Goal: Task Accomplishment & Management: Manage account settings

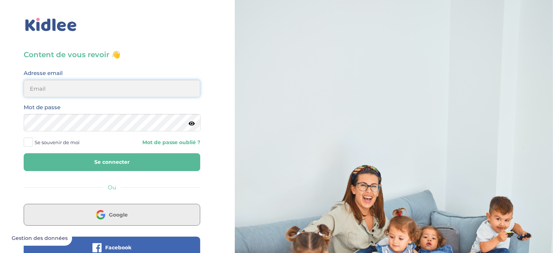
type input "oualihadjer@gmail.com"
click at [134, 217] on button "Google" at bounding box center [112, 215] width 177 height 22
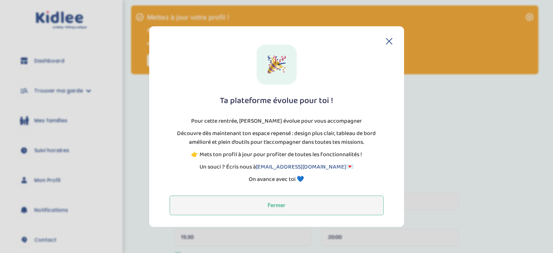
click at [281, 207] on button "Fermer" at bounding box center [277, 206] width 214 height 20
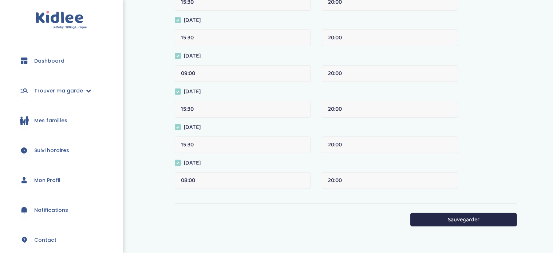
scroll to position [206, 0]
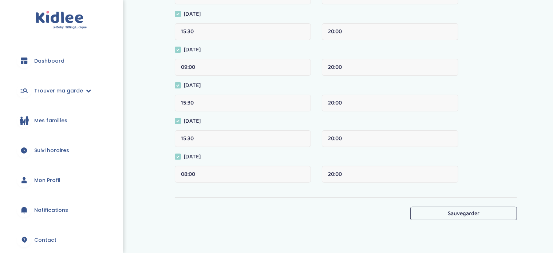
click at [447, 213] on button "Sauvegarder" at bounding box center [464, 213] width 107 height 13
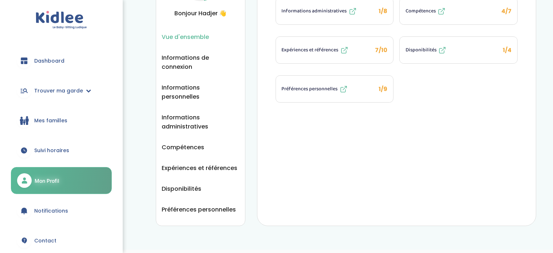
scroll to position [84, 0]
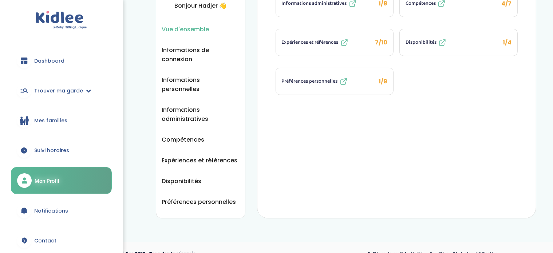
click at [124, 163] on div "trouver ma garde Dashboard Mon profil Mes famille Mes documents Dashboard Trouv…" at bounding box center [276, 91] width 553 height 350
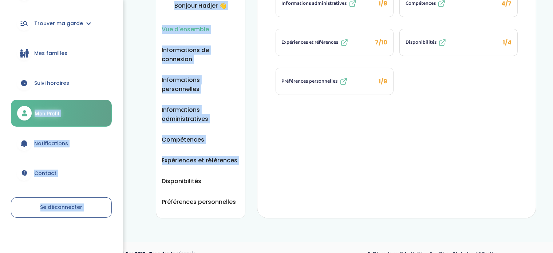
scroll to position [68, 0]
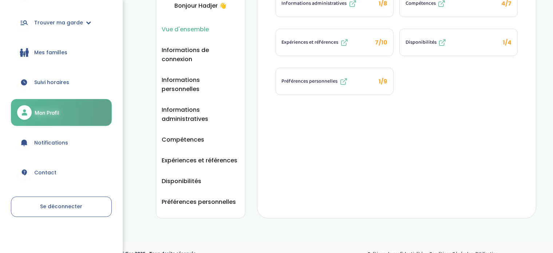
click at [191, 219] on div "trouver ma garde Dashboard Mon profil Mes famille Mes documents Dashboard Trouv…" at bounding box center [276, 91] width 553 height 350
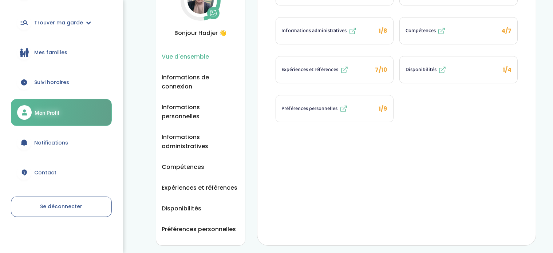
scroll to position [39, 0]
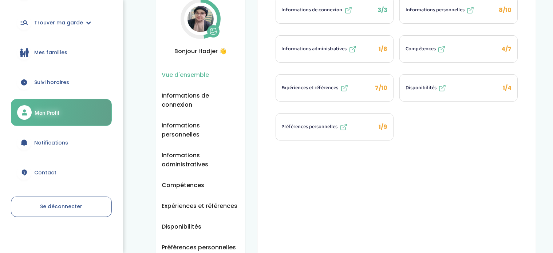
click at [318, 128] on span "Préférences personnelles" at bounding box center [310, 127] width 56 height 8
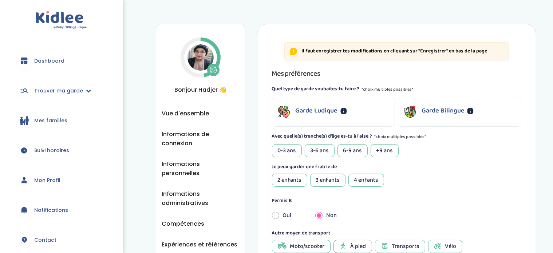
click at [384, 151] on div "+9 ans" at bounding box center [385, 150] width 28 height 13
click at [356, 151] on div "6-9 ans" at bounding box center [353, 150] width 30 height 13
click at [321, 151] on div "3-6 ans" at bounding box center [320, 150] width 30 height 13
click at [333, 179] on div "3 enfants" at bounding box center [327, 180] width 35 height 13
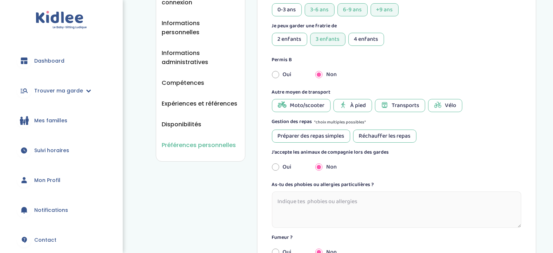
scroll to position [142, 0]
click at [404, 108] on span "Transports" at bounding box center [405, 105] width 27 height 9
click at [352, 101] on span "À pied" at bounding box center [359, 105] width 16 height 9
click at [332, 132] on div "Préparer des repas simples" at bounding box center [311, 135] width 78 height 13
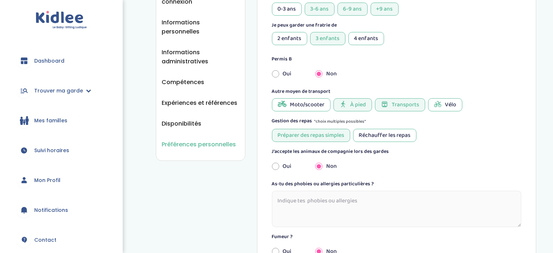
click at [367, 136] on div "Réchauffer les repas" at bounding box center [384, 135] width 63 height 13
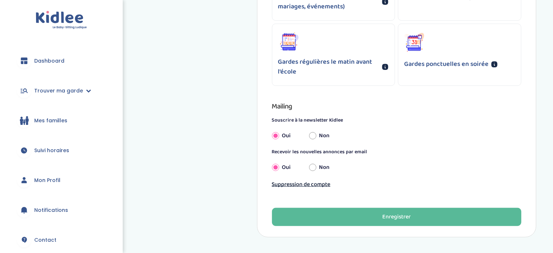
scroll to position [550, 0]
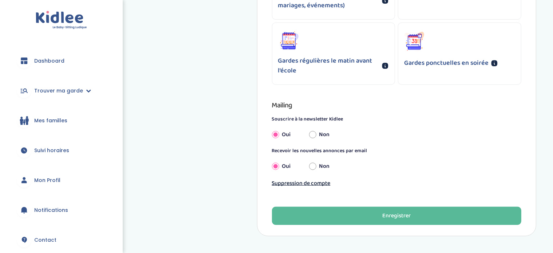
click at [319, 134] on div "Non" at bounding box center [319, 135] width 21 height 16
click at [313, 132] on input "Non" at bounding box center [312, 135] width 7 height 16
radio input "true"
radio input "false"
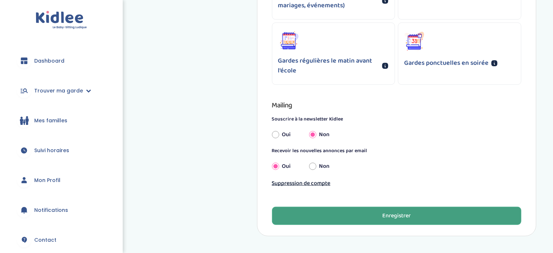
click at [391, 214] on div "Enregistrer" at bounding box center [397, 216] width 28 height 8
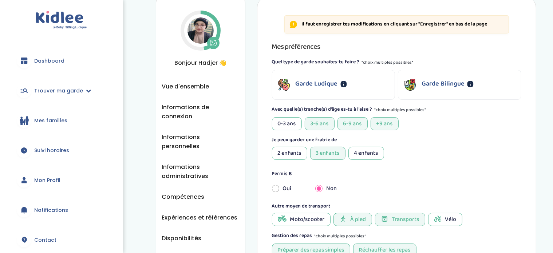
scroll to position [0, 0]
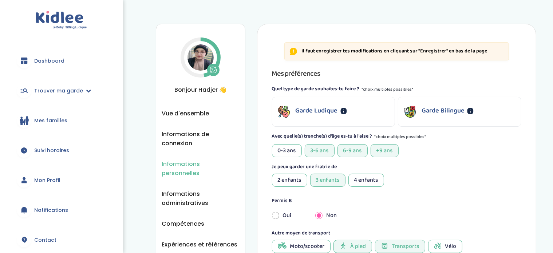
click at [211, 165] on span "Informations personnelles" at bounding box center [200, 169] width 77 height 18
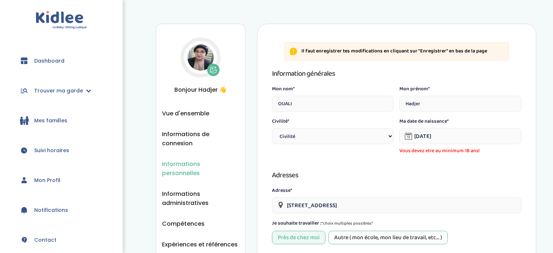
select select "6"
click at [416, 141] on input "[DATE]" at bounding box center [461, 136] width 122 height 16
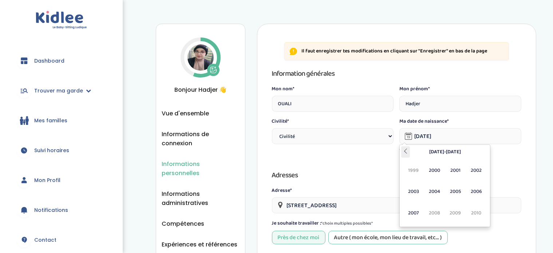
click at [402, 148] on th at bounding box center [405, 151] width 9 height 11
click at [438, 171] on span "1990" at bounding box center [434, 171] width 19 height 20
click at [437, 211] on span "Oct" at bounding box center [434, 213] width 19 height 20
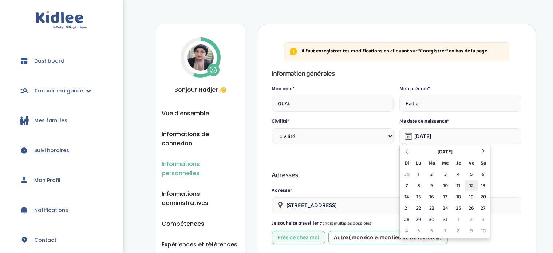
click at [469, 188] on td "12" at bounding box center [471, 185] width 13 height 11
select select
type input "12-10-1990"
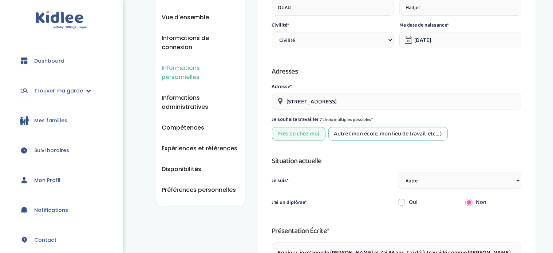
scroll to position [106, 0]
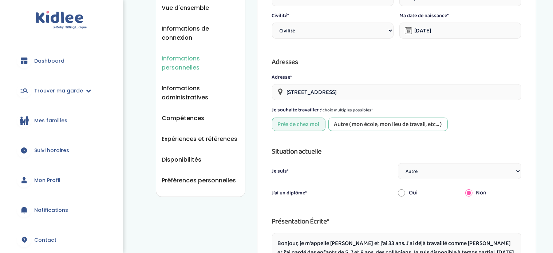
click at [340, 121] on div "Autre ( mon école, mon lieu de travail, etc... )" at bounding box center [389, 124] width 120 height 13
select select
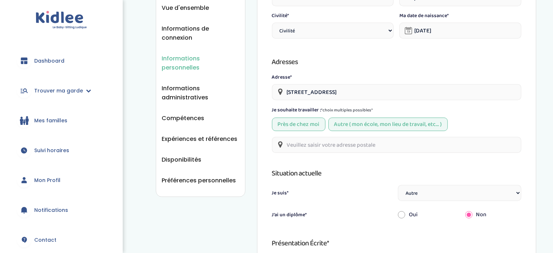
click at [361, 148] on input "text" at bounding box center [397, 145] width 250 height 16
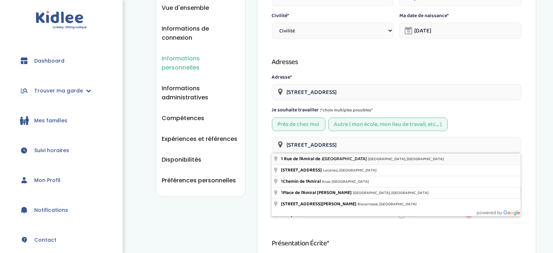
type input "1 Rue de l'Amiral de Joinville, Neuilly-sur-Seine, France"
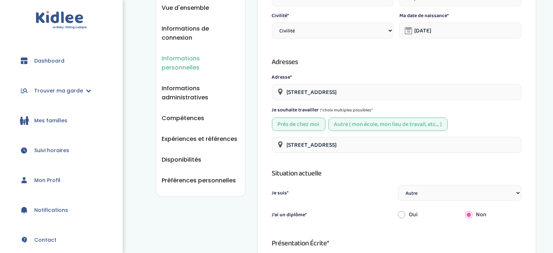
click at [442, 193] on select "Étudiant(e) Salarié Professionnel(le) de la petite enfance Retraité(e) En reche…" at bounding box center [460, 193] width 124 height 16
click at [398, 185] on select "Étudiant(e) Salarié Professionnel(le) de la petite enfance Retraité(e) En reche…" at bounding box center [460, 193] width 124 height 16
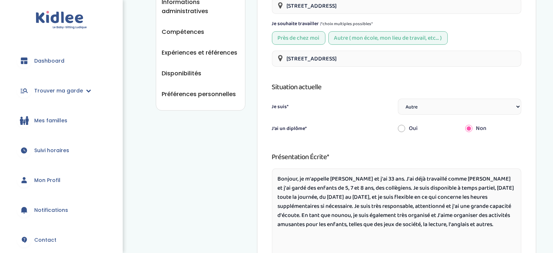
scroll to position [192, 0]
click at [404, 126] on input "radio" at bounding box center [401, 128] width 7 height 16
radio input "true"
radio input "false"
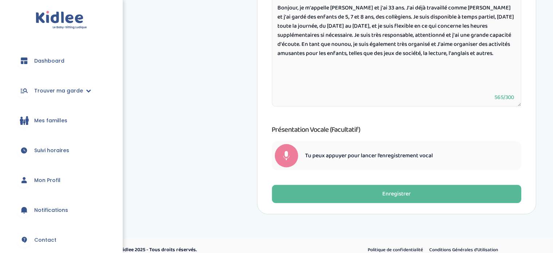
scroll to position [411, 0]
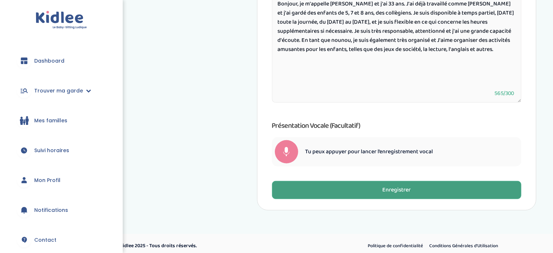
click at [368, 196] on button "Enregistrer" at bounding box center [397, 190] width 250 height 18
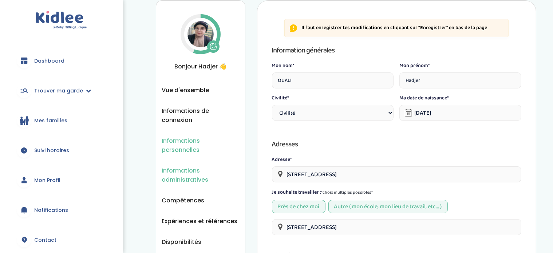
click at [204, 166] on span "Informations administratives" at bounding box center [200, 175] width 77 height 18
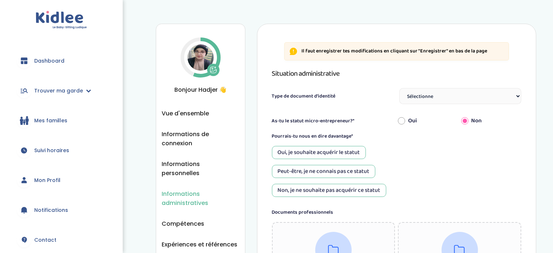
click at [397, 122] on div "As-tu le statut micro-entrepreneur?* Oui Non" at bounding box center [397, 121] width 250 height 16
click at [404, 120] on input "Oui" at bounding box center [401, 121] width 7 height 16
radio input "true"
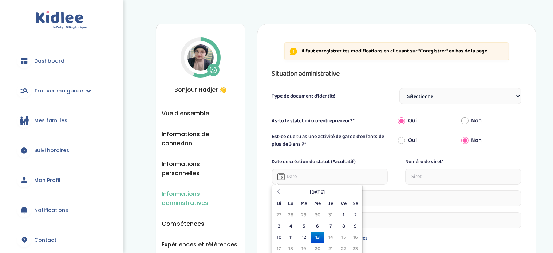
click at [336, 177] on input "text" at bounding box center [330, 177] width 116 height 16
click at [428, 177] on input "text" at bounding box center [463, 177] width 116 height 16
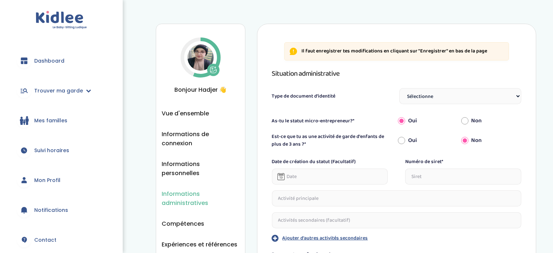
click at [428, 177] on input "text" at bounding box center [463, 177] width 116 height 16
paste input "01 84 78 01 3"
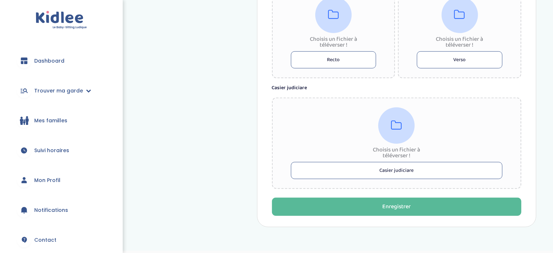
scroll to position [502, 0]
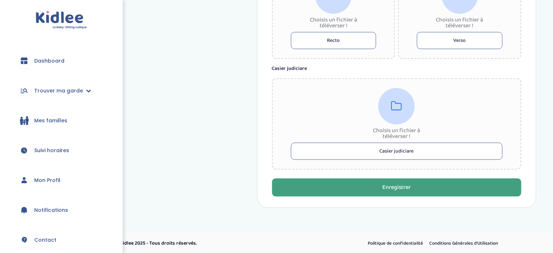
type input "01 84 78 01 3"
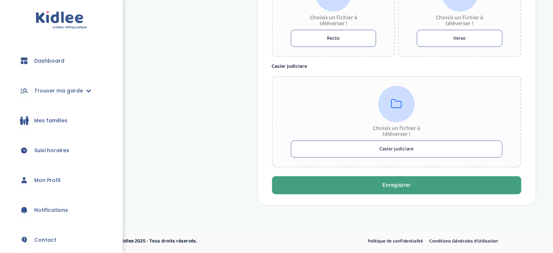
click at [411, 180] on button "Enregistrer" at bounding box center [397, 185] width 250 height 18
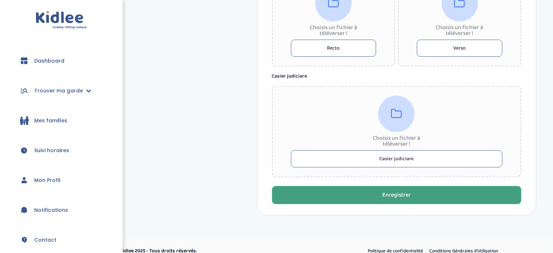
scroll to position [23, 0]
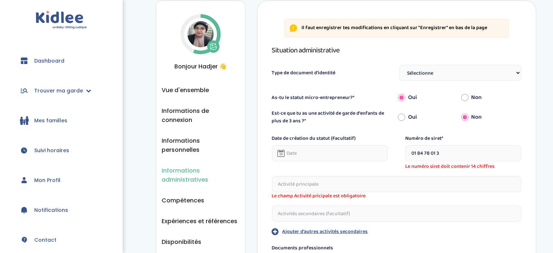
click at [198, 183] on ul "Vue d'ensemble Informations de connexion Informations personnelles Informations…" at bounding box center [200, 177] width 77 height 182
click at [191, 196] on span "Compétences" at bounding box center [183, 200] width 43 height 9
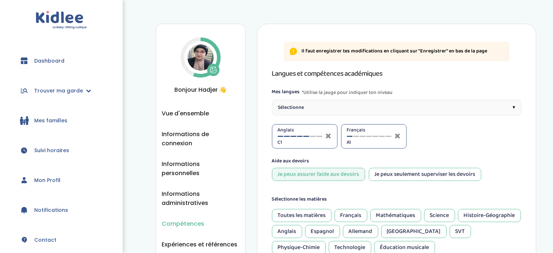
click at [298, 136] on div at bounding box center [300, 136] width 6 height 1
click at [293, 136] on div at bounding box center [294, 136] width 6 height 1
click at [370, 137] on div "Français A1" at bounding box center [369, 136] width 44 height 20
click at [376, 136] on div at bounding box center [376, 136] width 6 height 1
click at [371, 136] on div at bounding box center [370, 136] width 6 height 1
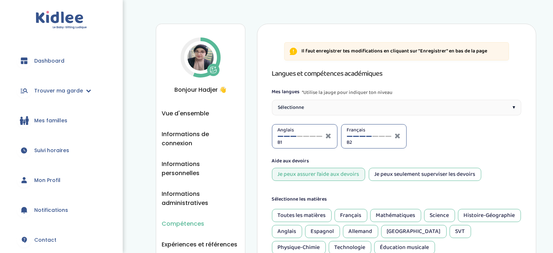
scroll to position [222, 0]
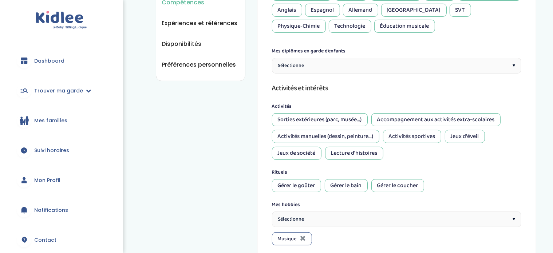
click at [296, 181] on div "Gérer le goûter" at bounding box center [296, 185] width 49 height 13
click at [348, 185] on div "Gérer le bain" at bounding box center [346, 185] width 43 height 13
click at [403, 186] on div "Gérer le coucher" at bounding box center [398, 185] width 53 height 13
click at [349, 118] on div "Sorties extérieures (parc, musée...)" at bounding box center [320, 119] width 96 height 13
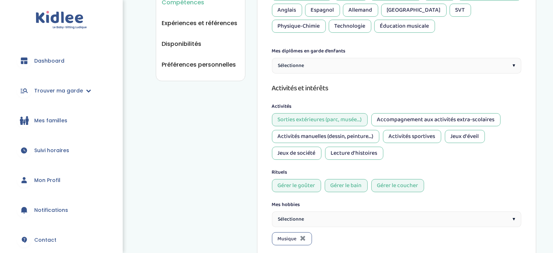
click at [436, 120] on div "Accompagnement aux activités extra-scolaires" at bounding box center [436, 119] width 129 height 13
click at [477, 137] on div "Jeux d'éveil" at bounding box center [465, 136] width 40 height 13
click at [425, 136] on div "Activités sportives" at bounding box center [412, 136] width 58 height 13
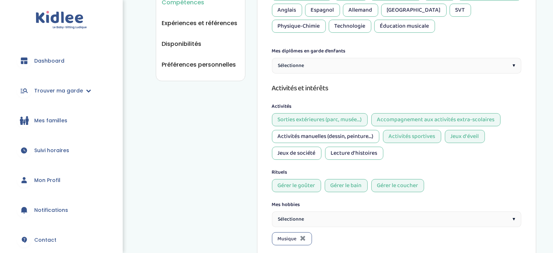
click at [369, 153] on div "Lecture d'histoires" at bounding box center [354, 153] width 58 height 13
click at [357, 131] on div "Activités manuelles (dessin, peinture...)" at bounding box center [325, 136] width 107 height 13
click at [301, 154] on div "Jeux de société" at bounding box center [297, 153] width 50 height 13
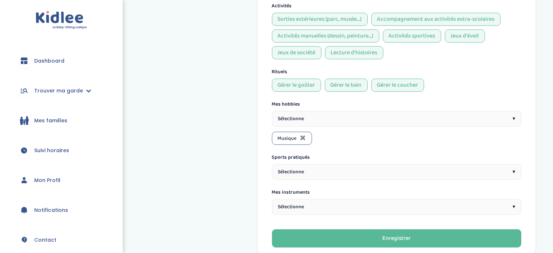
scroll to position [323, 0]
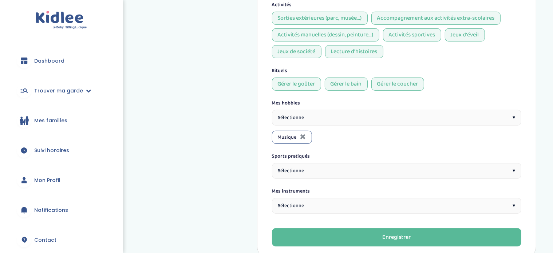
click at [287, 114] on span "Sélectionne" at bounding box center [291, 118] width 26 height 8
click at [343, 169] on div "Sélectionne ▾" at bounding box center [397, 171] width 250 height 16
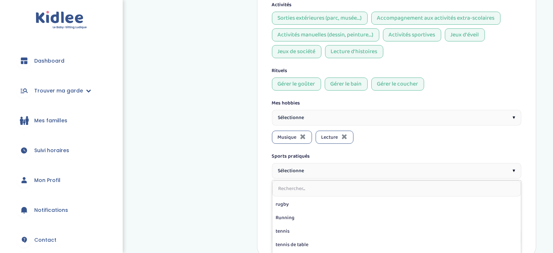
scroll to position [306, 0]
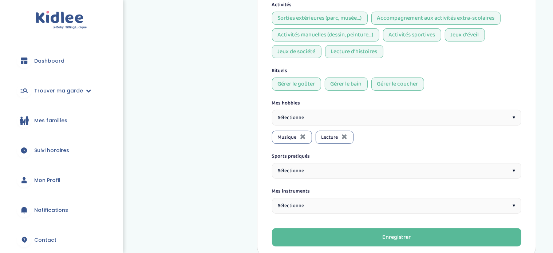
click at [364, 204] on div "Sélectionne ▾" at bounding box center [397, 206] width 250 height 16
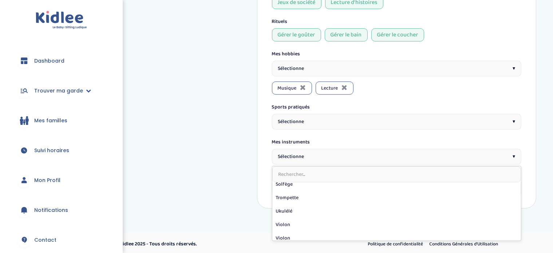
scroll to position [171, 0]
click at [251, 233] on div "© Kidlee 2025 - Tous droits réservés. Politique de confidentialité Conditions G…" at bounding box center [313, 244] width 470 height 24
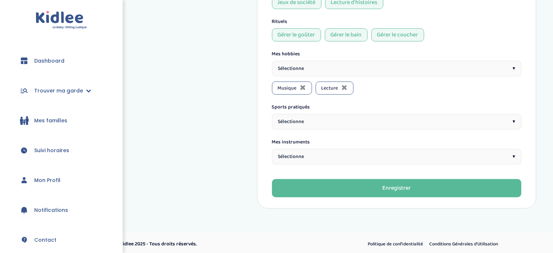
click at [302, 118] on span "Sélectionne" at bounding box center [291, 122] width 26 height 8
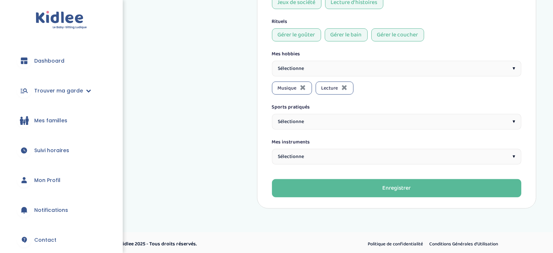
click at [322, 116] on div "Sélectionne ▾" at bounding box center [397, 122] width 250 height 16
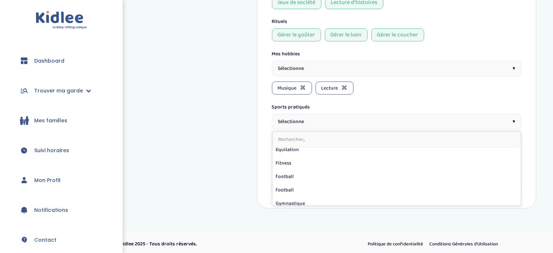
scroll to position [108, 0]
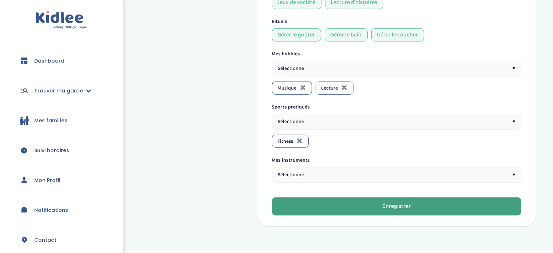
drag, startPoint x: 395, startPoint y: 214, endPoint x: 376, endPoint y: 201, distance: 23.0
click at [376, 201] on button "Enregistrer" at bounding box center [397, 206] width 250 height 18
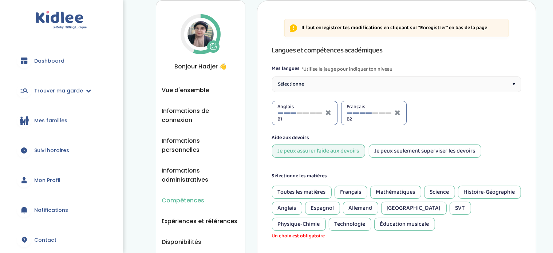
click at [408, 192] on div "Mathématiques" at bounding box center [396, 192] width 51 height 13
click at [302, 209] on div "Anglais" at bounding box center [287, 208] width 30 height 13
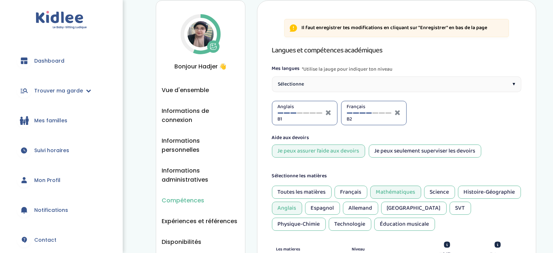
click at [309, 224] on div "Physique-Chimie" at bounding box center [299, 224] width 54 height 13
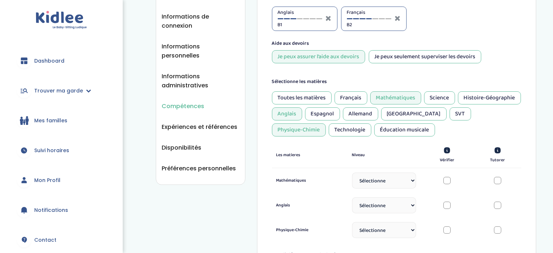
scroll to position [119, 0]
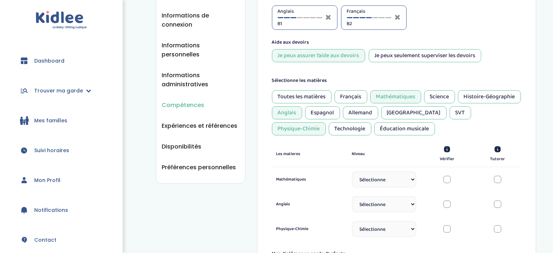
click at [413, 179] on select "Sélectionne CP [DATE] [DATE] CM1 CM2 6eme 5eme 4eme 3eme Seconde [GEOGRAPHIC_DA…" at bounding box center [384, 180] width 64 height 16
select select "Prémière"
click at [352, 174] on select "Sélectionne CP [DATE] [DATE] CM1 CM2 6eme 5eme 4eme 3eme Seconde [GEOGRAPHIC_DA…" at bounding box center [384, 180] width 64 height 16
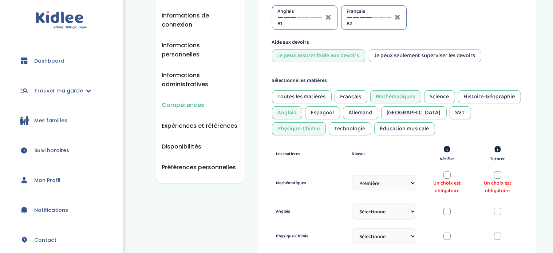
click at [446, 175] on div at bounding box center [447, 175] width 7 height 7
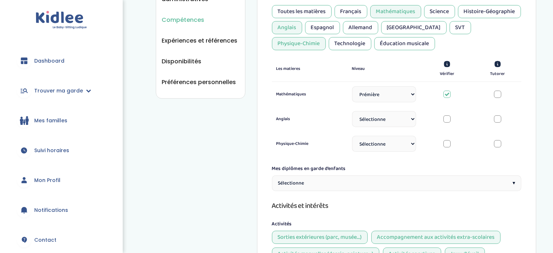
scroll to position [206, 0]
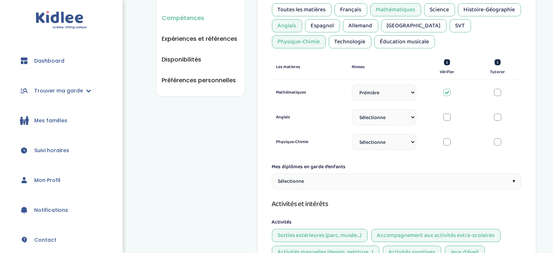
click at [407, 146] on select "Sélectionne CP [DATE] [DATE] CM1 CM2 6eme 5eme 4eme 3eme Seconde [GEOGRAPHIC_DA…" at bounding box center [384, 142] width 64 height 16
select select "Terminale"
click at [352, 136] on select "Sélectionne CP [DATE] [DATE] CM1 CM2 6eme 5eme 4eme 3eme Seconde [GEOGRAPHIC_DA…" at bounding box center [384, 142] width 64 height 16
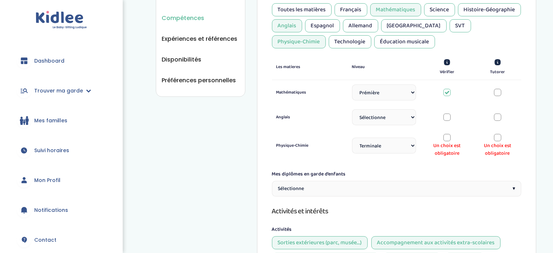
click at [500, 135] on div at bounding box center [497, 137] width 7 height 7
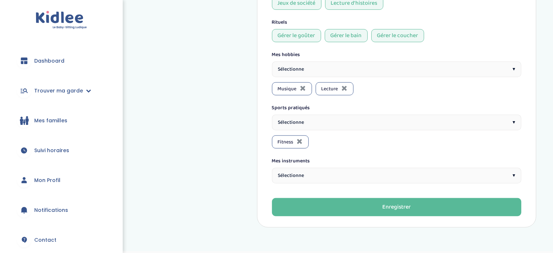
scroll to position [474, 0]
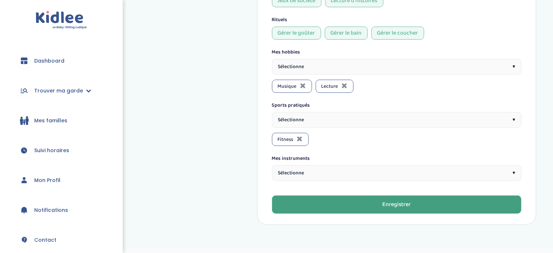
click at [338, 205] on button "Enregistrer" at bounding box center [397, 205] width 250 height 18
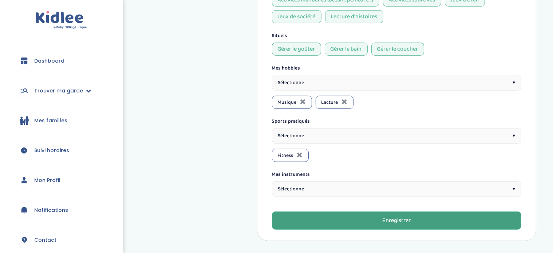
scroll to position [23, 0]
